Goal: Transaction & Acquisition: Obtain resource

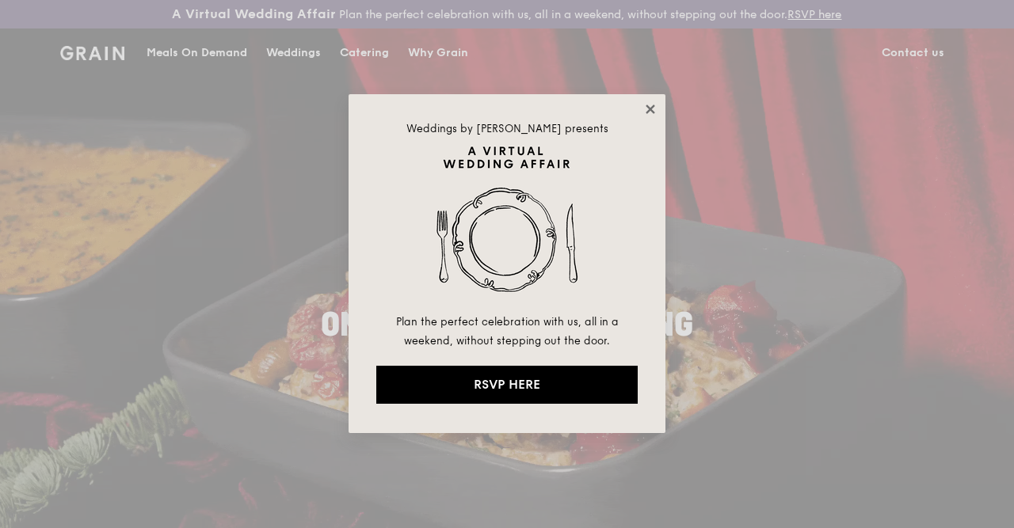
click at [648, 107] on icon at bounding box center [649, 109] width 9 height 9
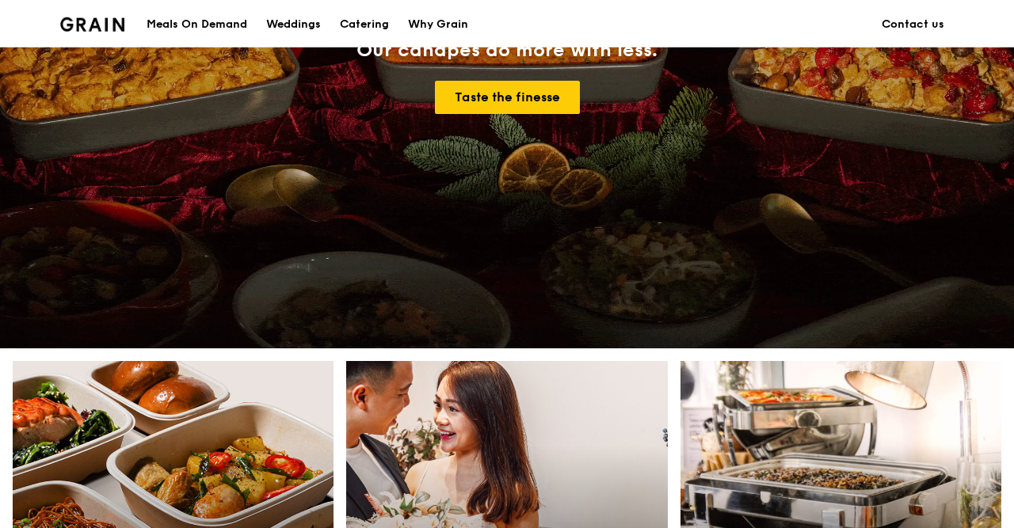
scroll to position [494, 0]
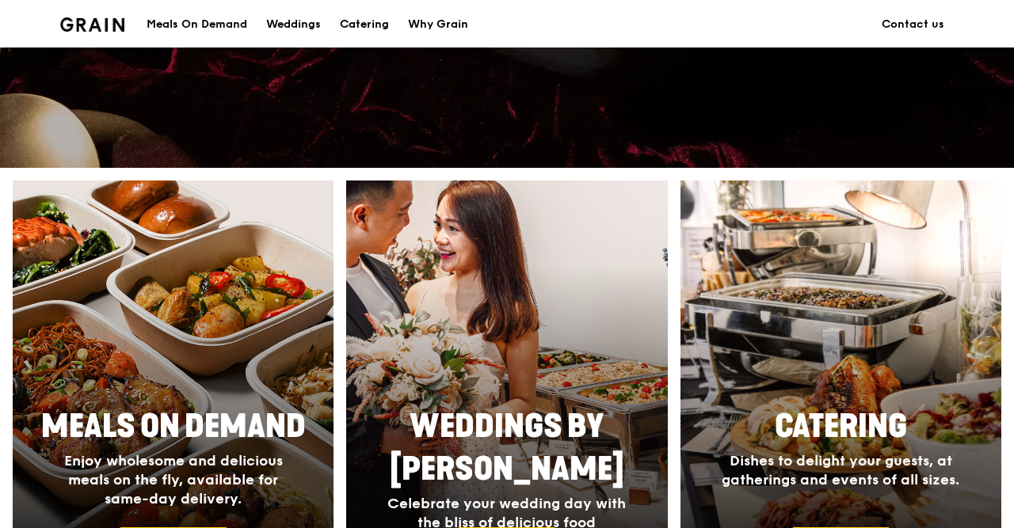
click at [348, 24] on div "Catering" at bounding box center [364, 25] width 49 height 48
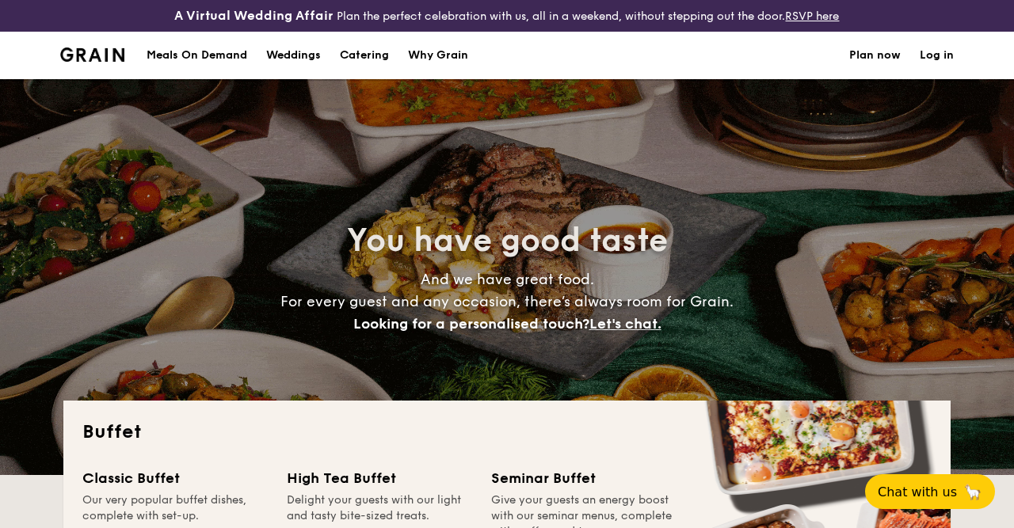
select select
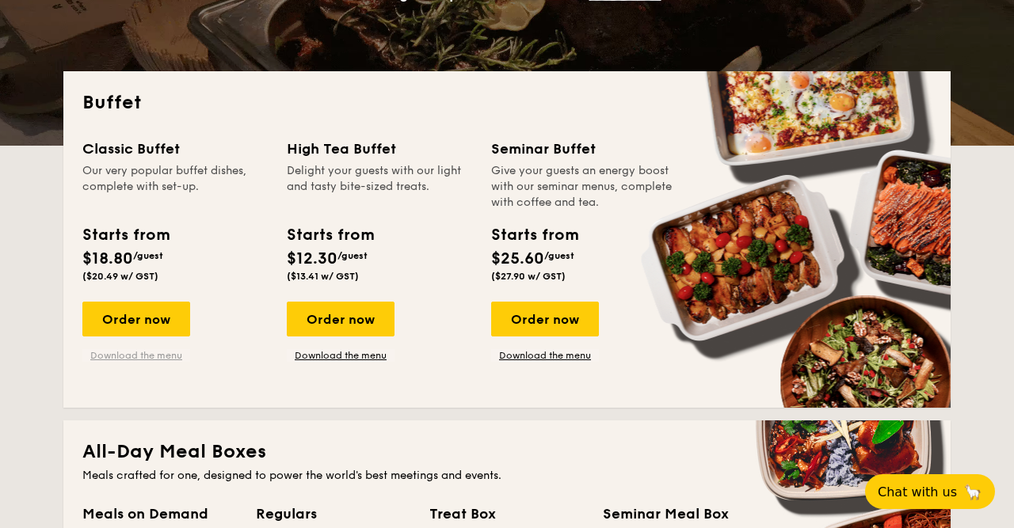
click at [160, 356] on link "Download the menu" at bounding box center [136, 355] width 108 height 13
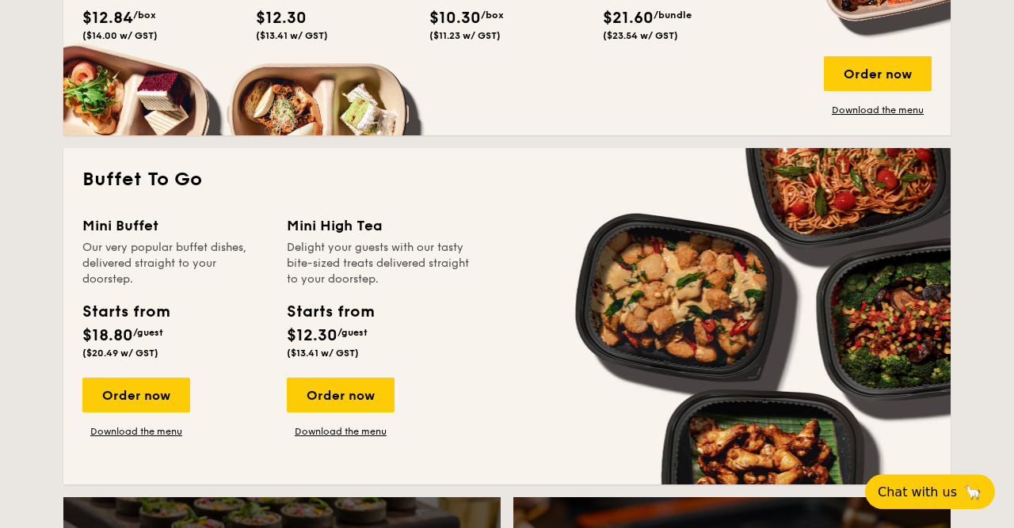
scroll to position [988, 0]
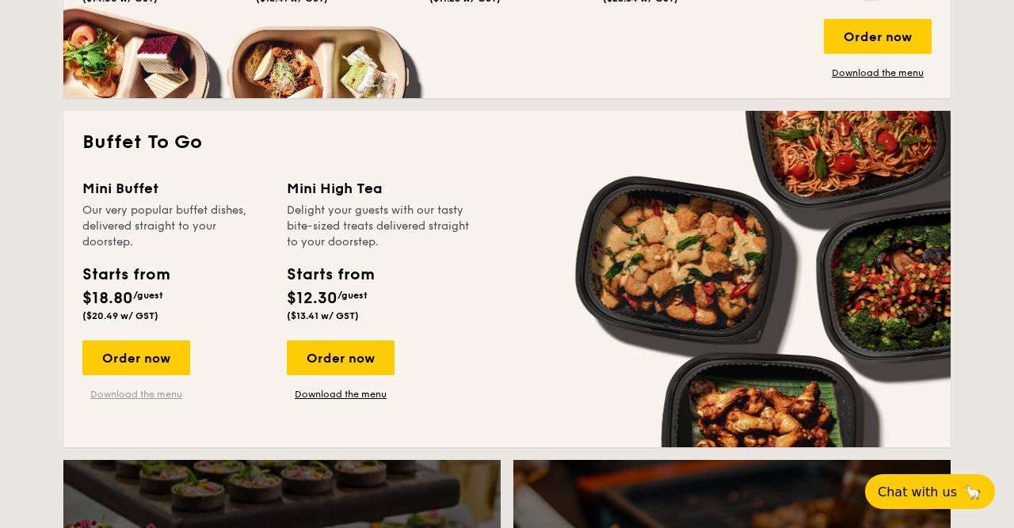
click at [141, 393] on link "Download the menu" at bounding box center [136, 394] width 108 height 13
click at [915, 503] on button "Chat with us 🦙" at bounding box center [930, 492] width 136 height 36
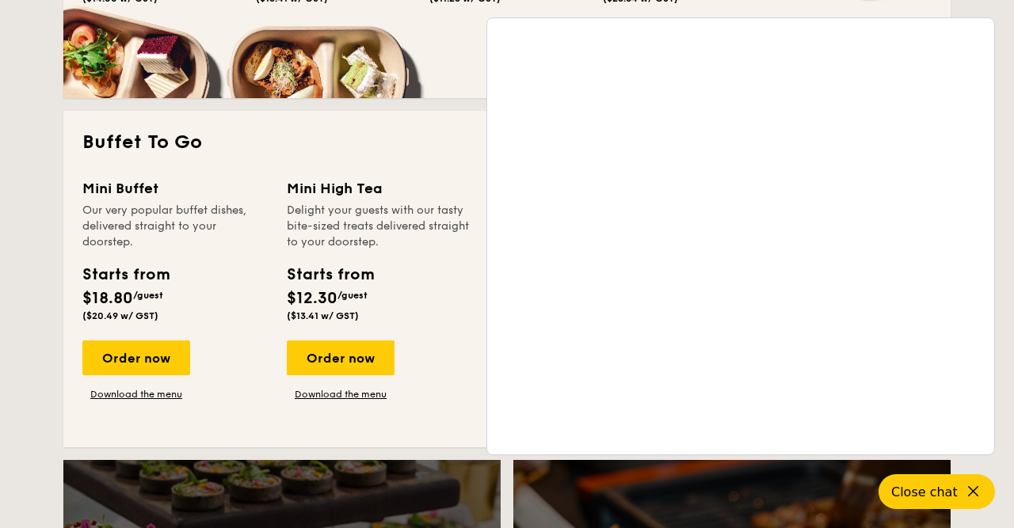
click at [481, 299] on div "Mini Buffet Our very popular buffet dishes, delivered straight to your doorstep…" at bounding box center [506, 302] width 849 height 251
click at [966, 485] on icon at bounding box center [974, 491] width 19 height 19
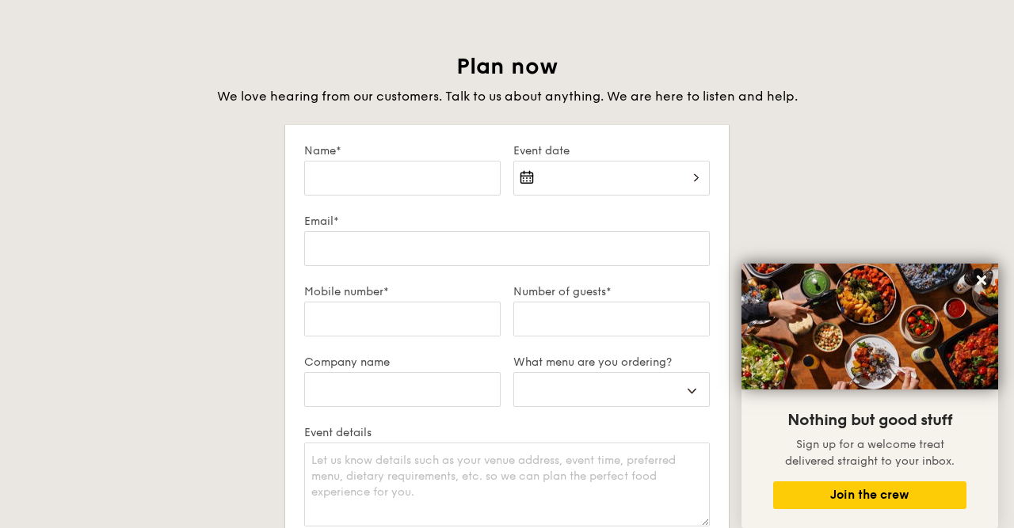
scroll to position [2718, 0]
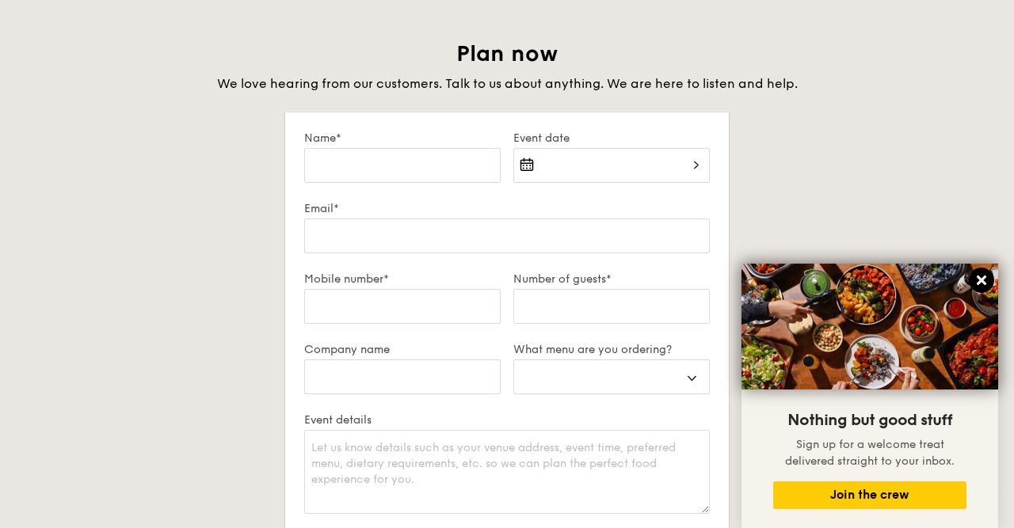
click at [982, 284] on icon at bounding box center [981, 280] width 14 height 14
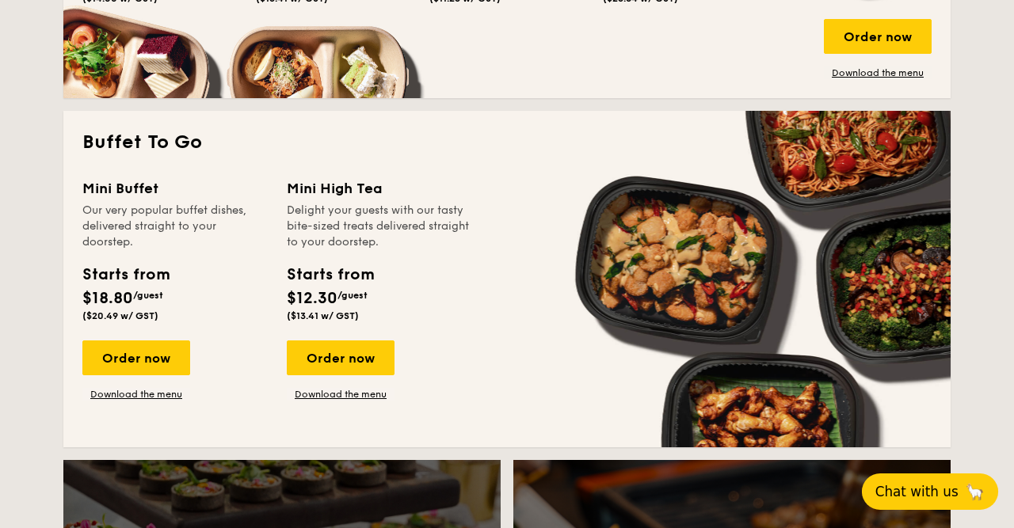
scroll to position [1071, 0]
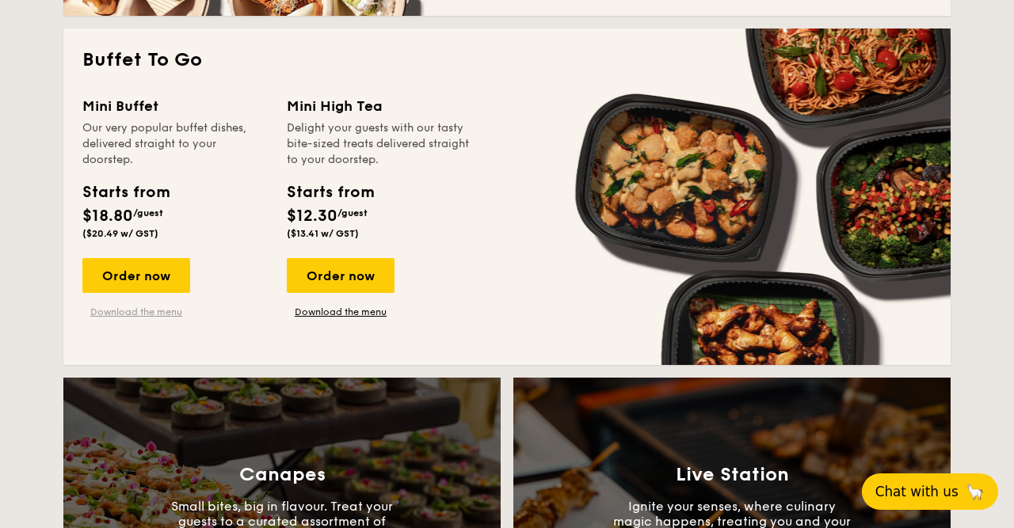
click at [150, 314] on link "Download the menu" at bounding box center [136, 312] width 108 height 13
